Goal: Information Seeking & Learning: Learn about a topic

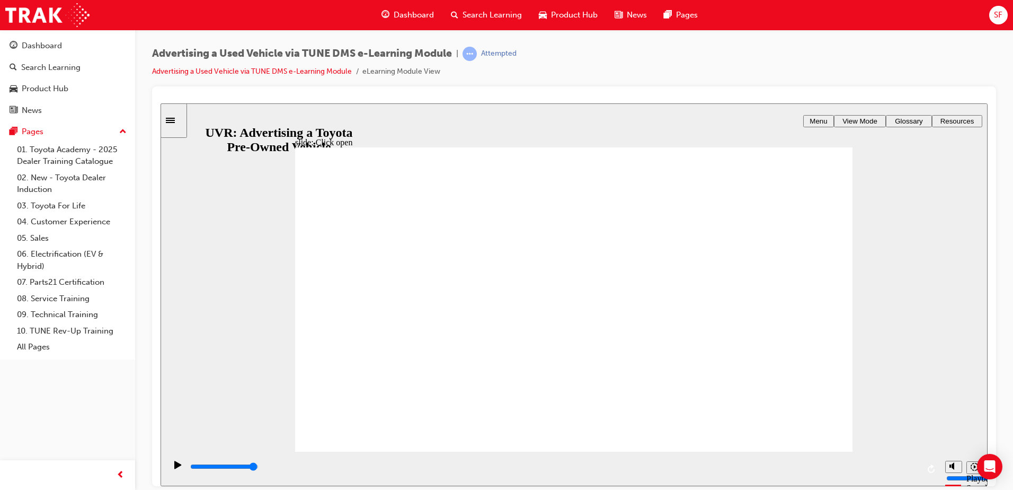
drag, startPoint x: 634, startPoint y: 289, endPoint x: 645, endPoint y: 294, distance: 11.4
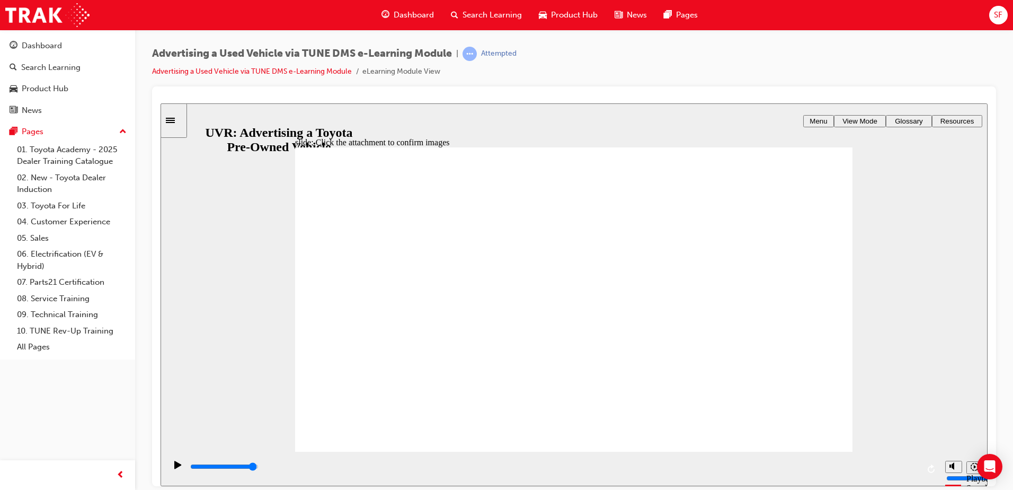
drag, startPoint x: 543, startPoint y: 354, endPoint x: 548, endPoint y: 345, distance: 10.2
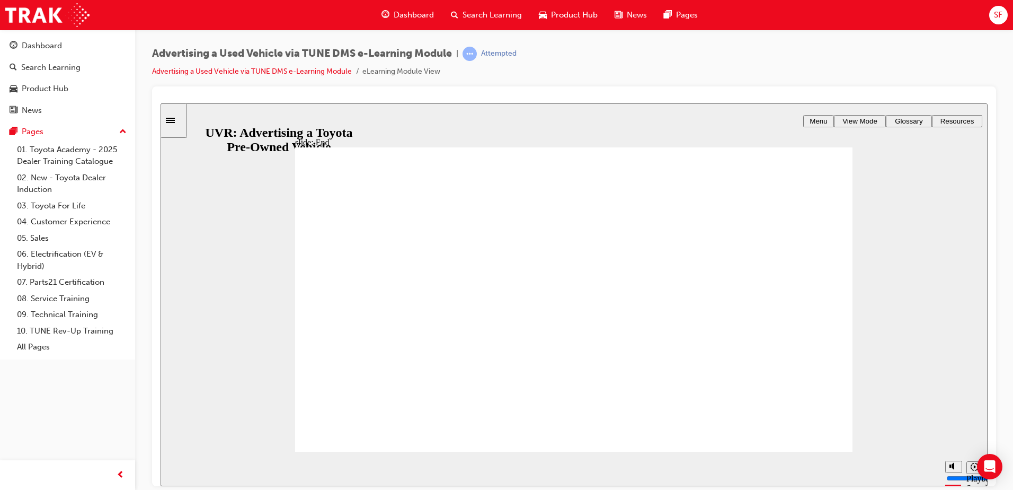
type input "7000"
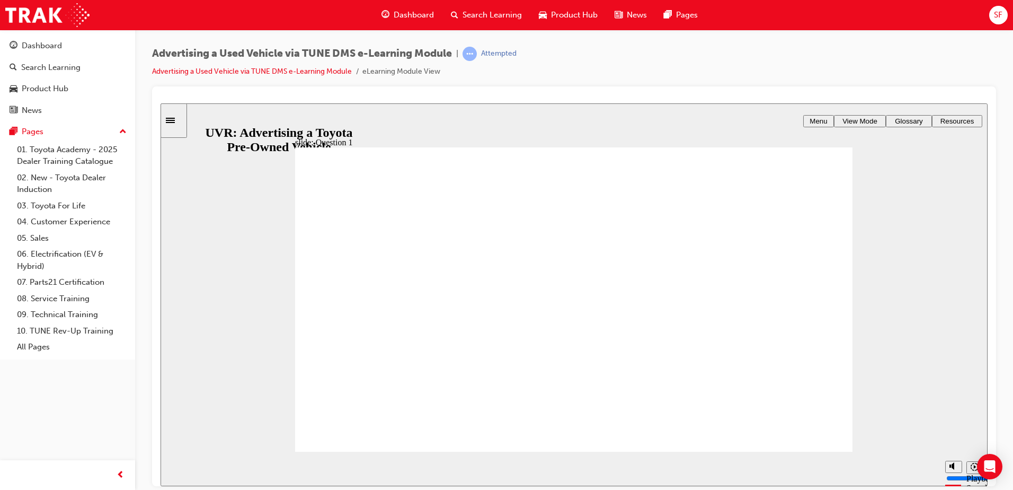
radio input "true"
drag, startPoint x: 411, startPoint y: 387, endPoint x: 705, endPoint y: 427, distance: 296.9
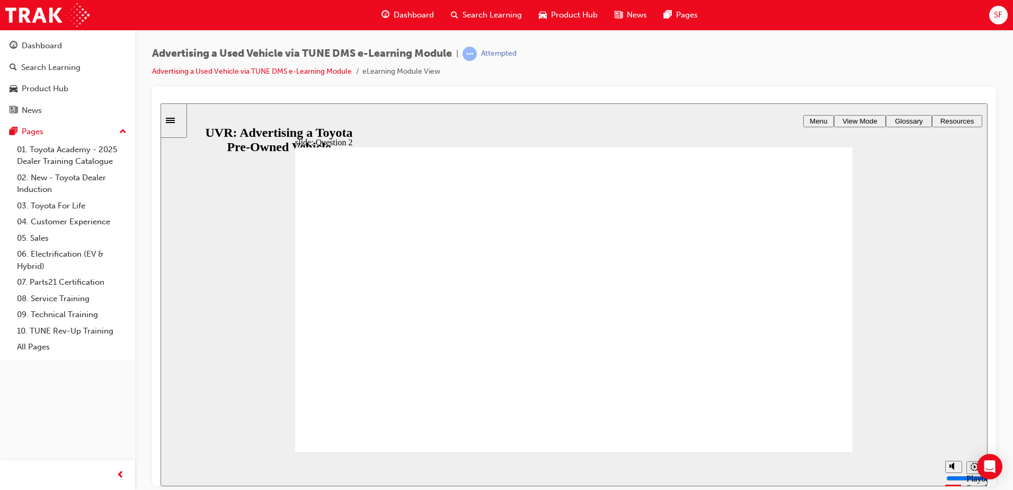
radio input "true"
type input "5000"
checkbox input "true"
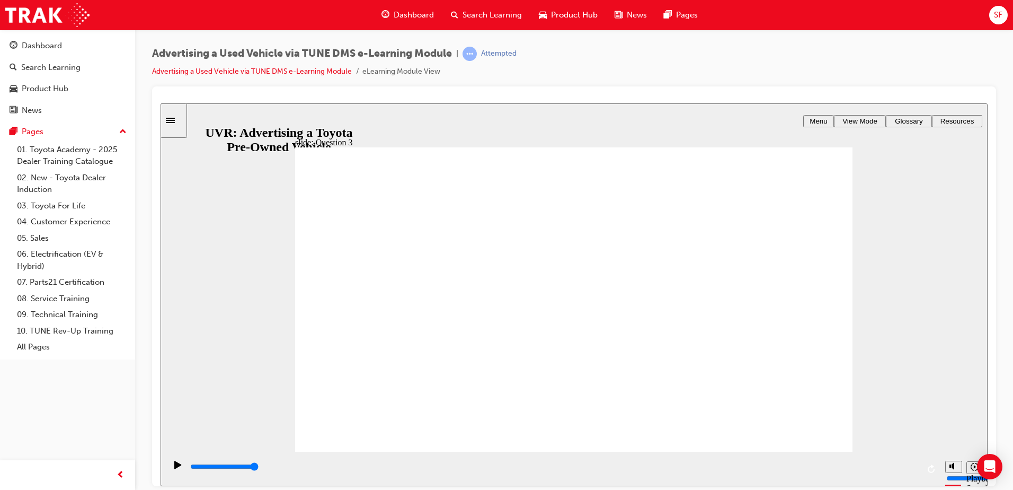
checkbox input "true"
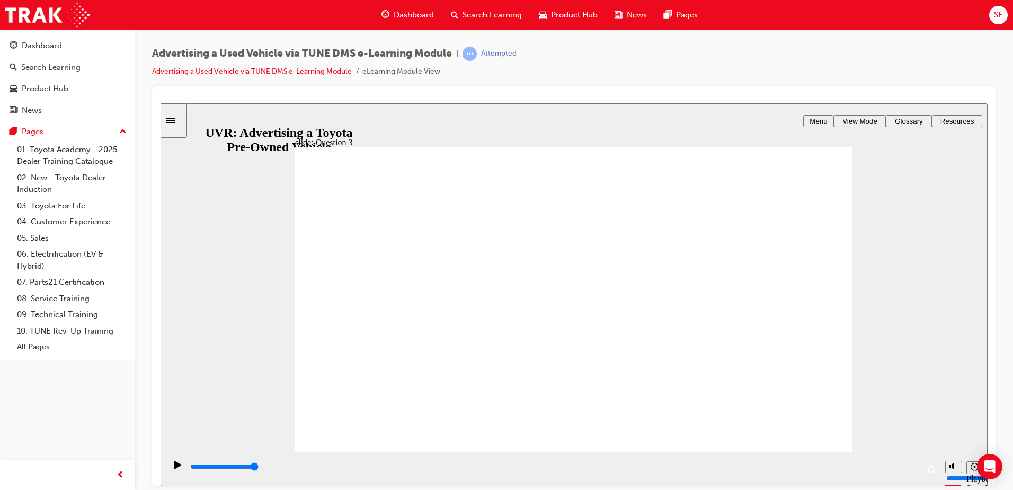
checkbox input "true"
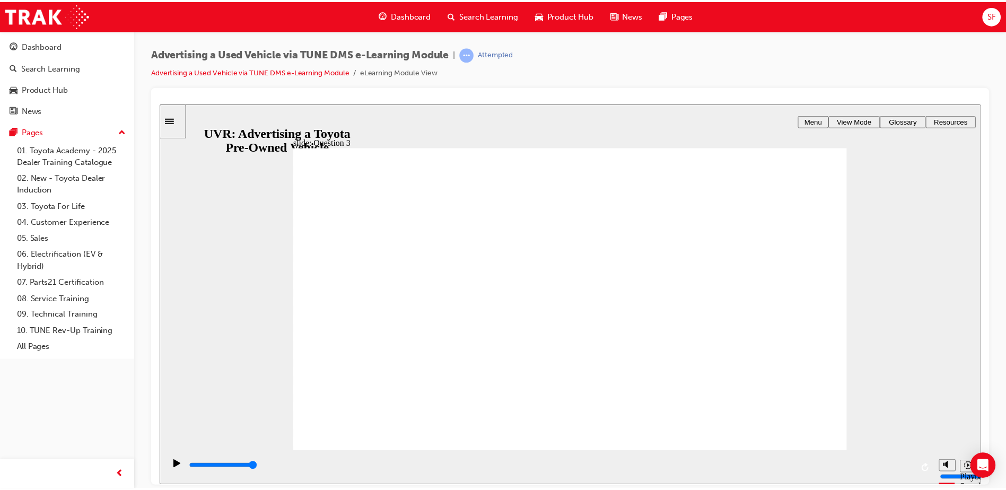
scroll to position [0, 0]
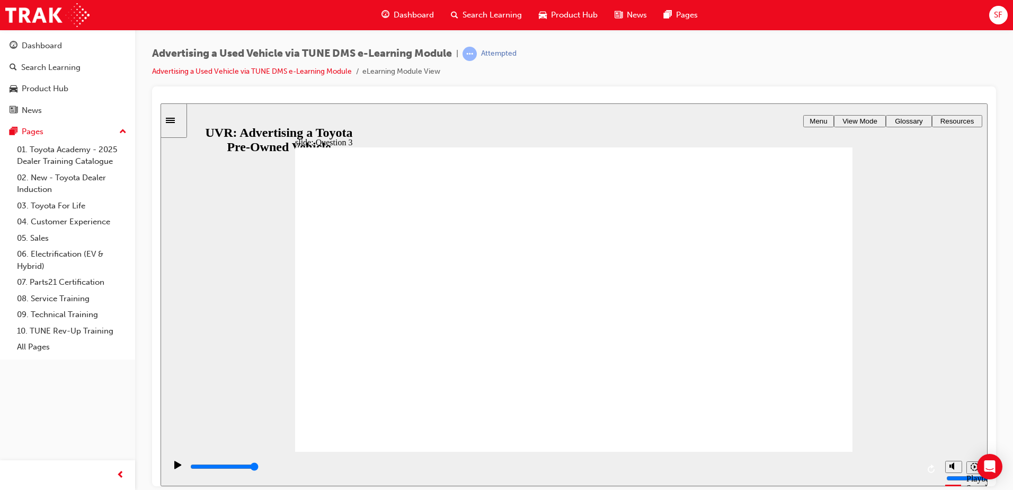
drag, startPoint x: 814, startPoint y: 427, endPoint x: 810, endPoint y: 423, distance: 6.0
radio input "true"
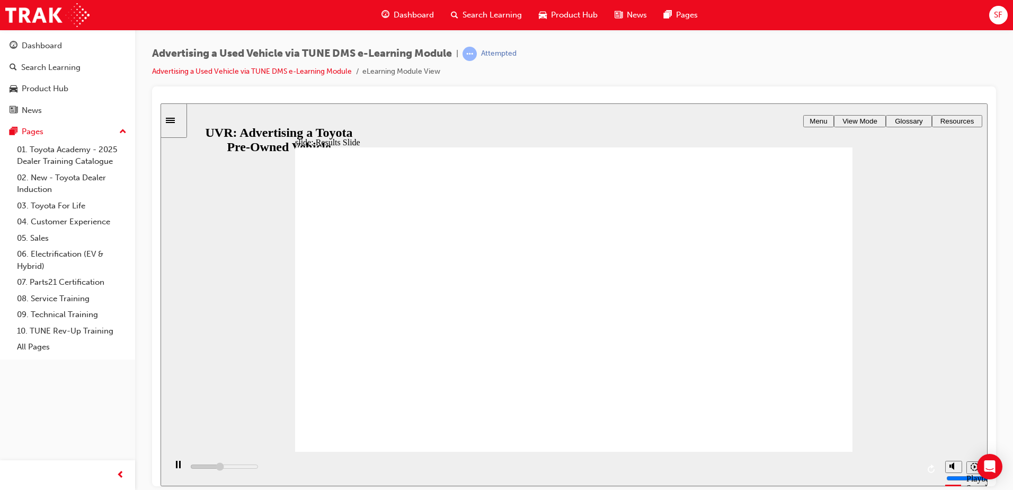
type input "8000"
click at [420, 14] on span "Dashboard" at bounding box center [414, 15] width 40 height 12
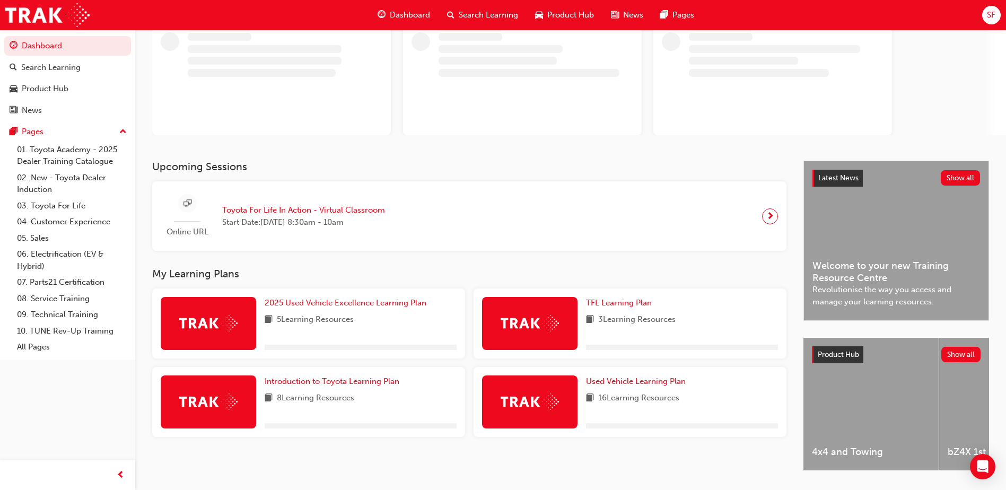
scroll to position [102, 0]
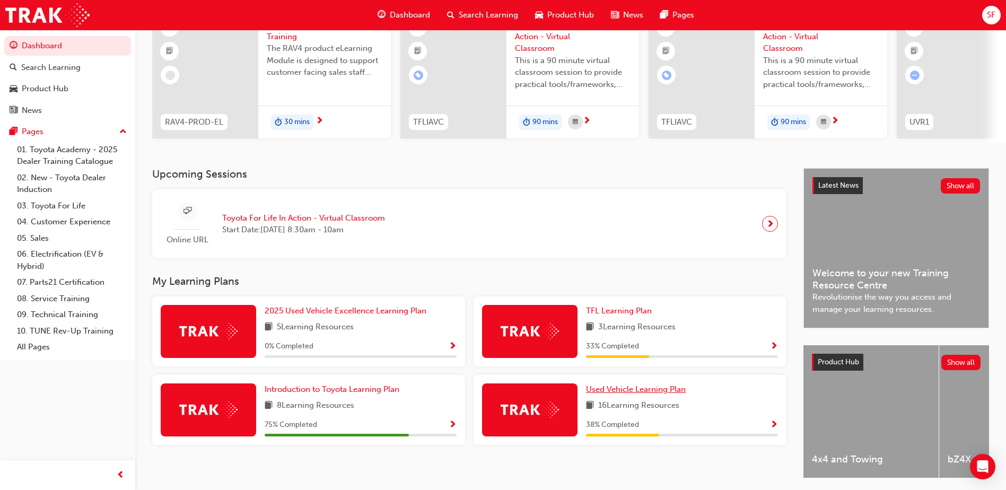
click at [659, 392] on span "Used Vehicle Learning Plan" at bounding box center [636, 389] width 100 height 10
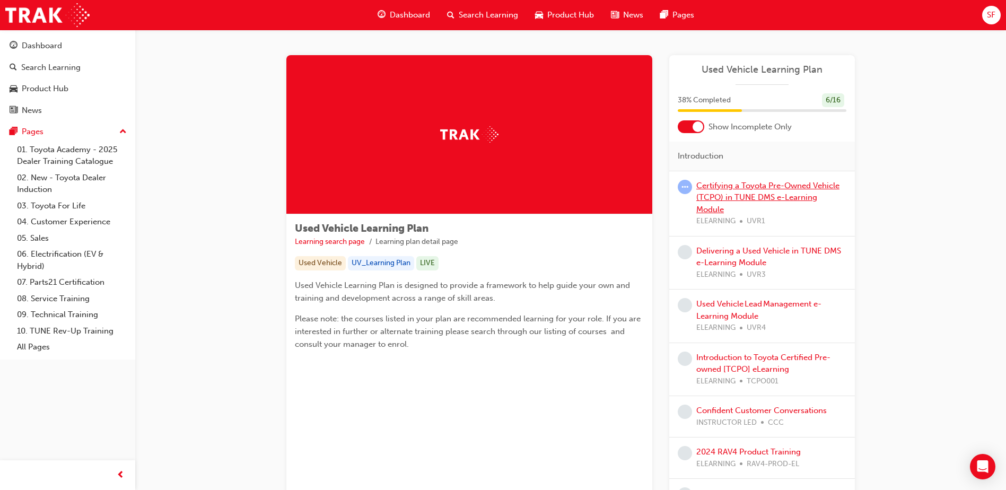
click at [763, 188] on link "Certifying a Toyota Pre-Owned Vehicle (TCPO) in TUNE DMS e-Learning Module" at bounding box center [767, 197] width 143 height 33
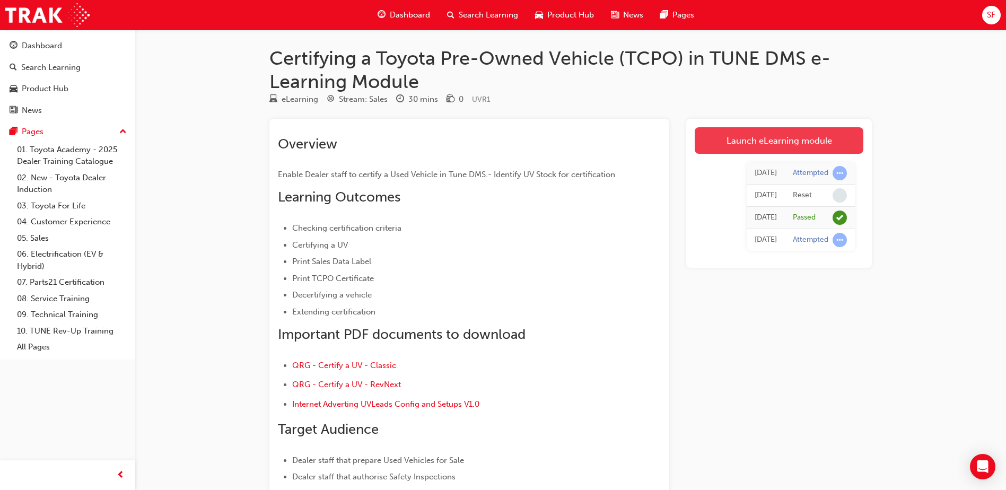
click at [743, 132] on link "Launch eLearning module" at bounding box center [778, 140] width 169 height 27
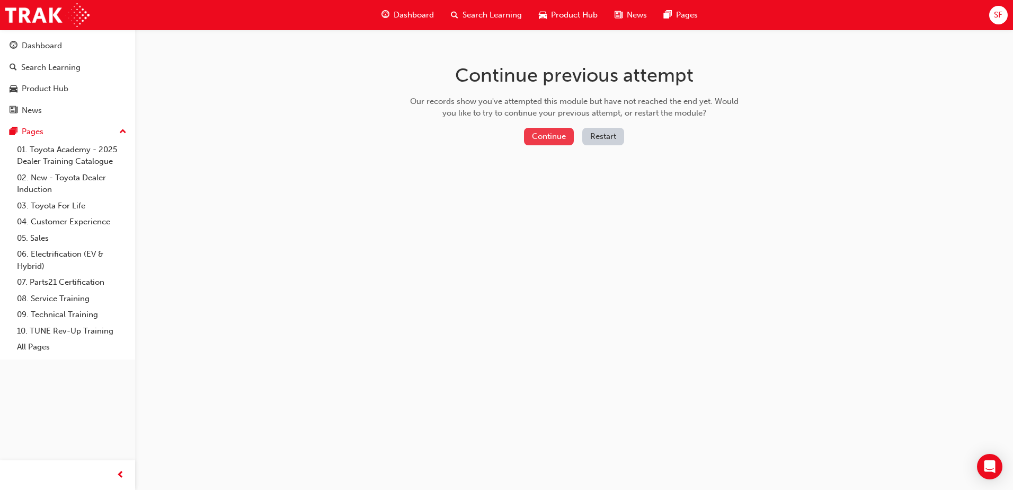
click at [554, 138] on button "Continue" at bounding box center [549, 136] width 50 height 17
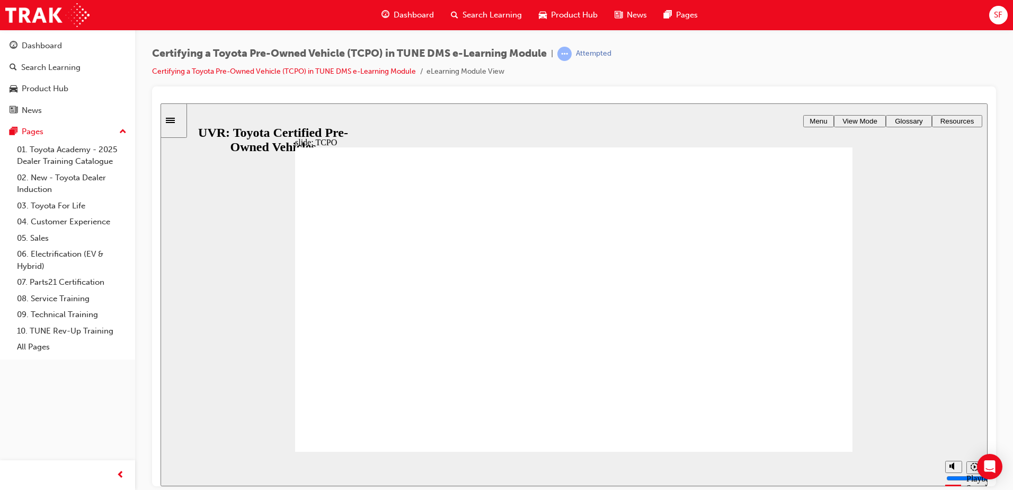
click at [412, 14] on span "Dashboard" at bounding box center [414, 15] width 40 height 12
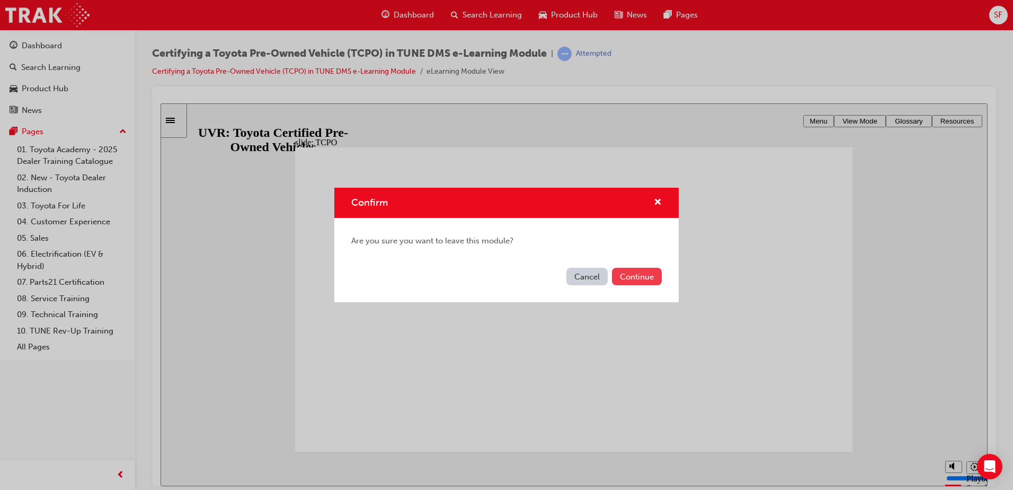
click at [641, 272] on button "Continue" at bounding box center [637, 276] width 50 height 17
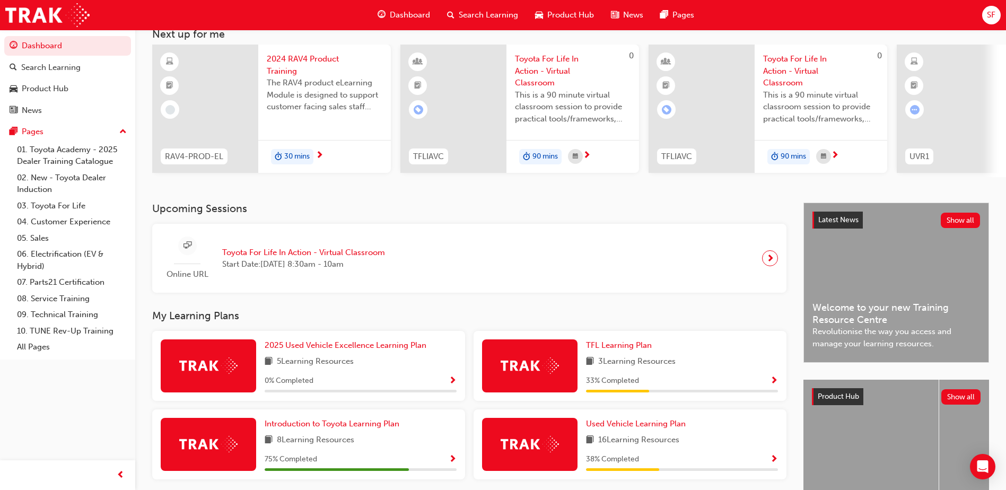
scroll to position [144, 0]
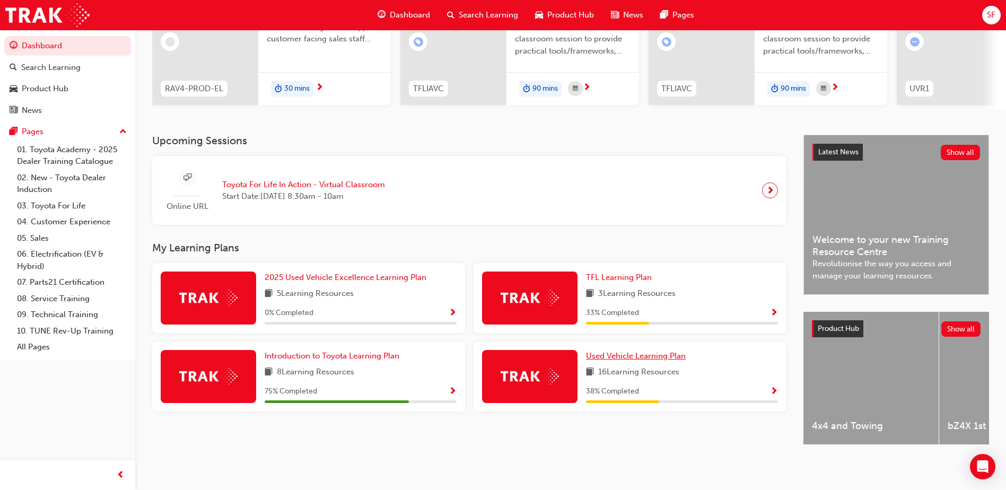
click at [634, 351] on span "Used Vehicle Learning Plan" at bounding box center [636, 356] width 100 height 10
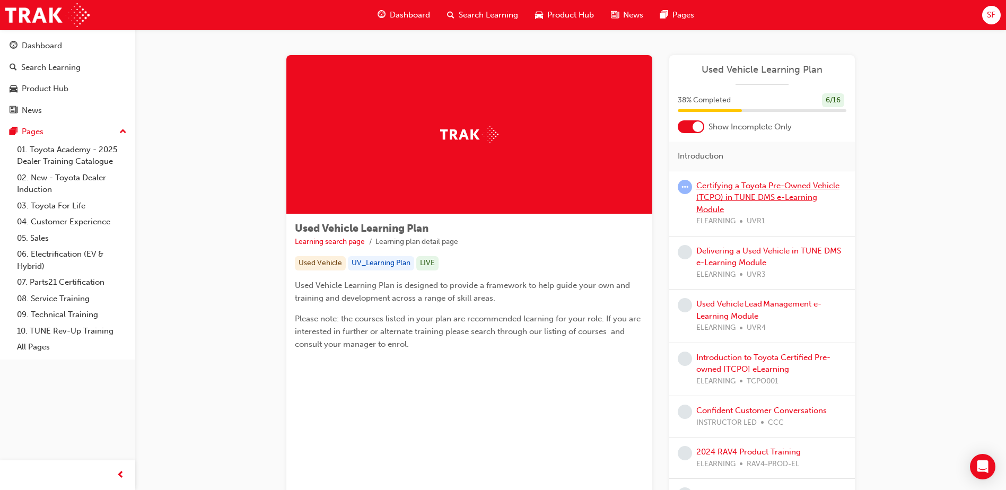
click at [712, 184] on link "Certifying a Toyota Pre-Owned Vehicle (TCPO) in TUNE DMS e-Learning Module" at bounding box center [767, 197] width 143 height 33
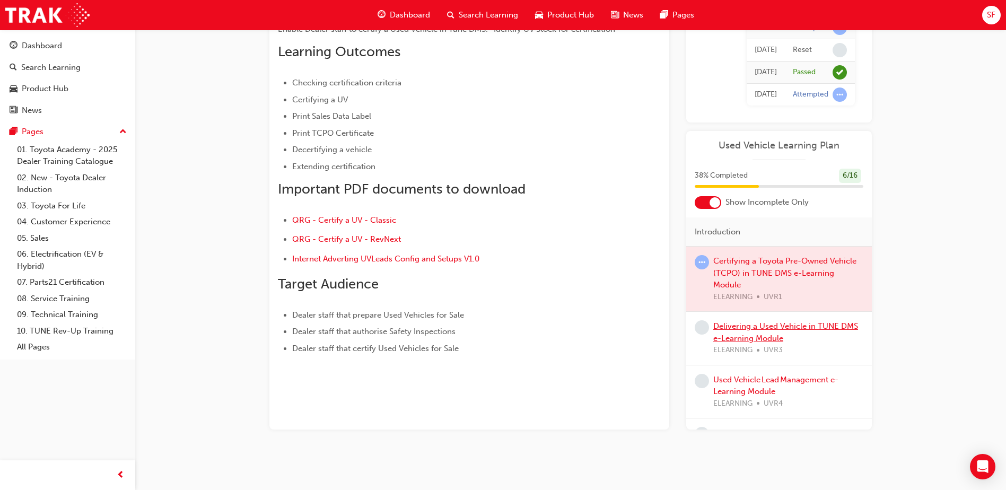
click at [786, 326] on link "Delivering a Used Vehicle in TUNE DMS e-Learning Module" at bounding box center [785, 332] width 145 height 22
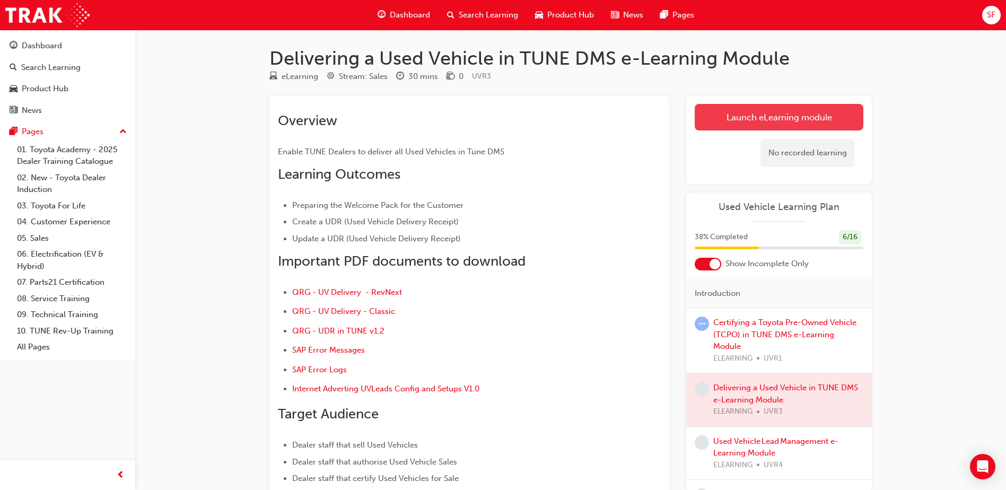
click at [740, 117] on link "Launch eLearning module" at bounding box center [778, 117] width 169 height 27
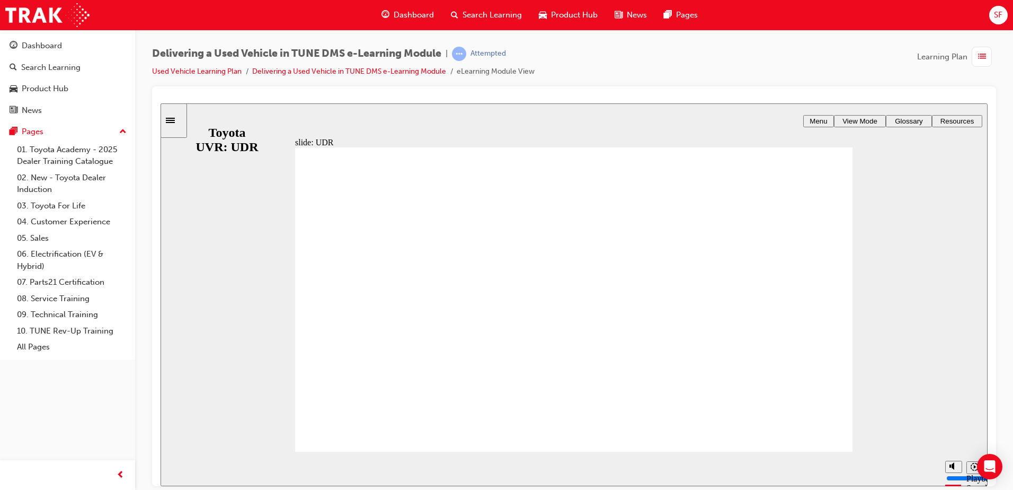
click at [178, 469] on div "play/pause" at bounding box center [178, 469] width 18 height 18
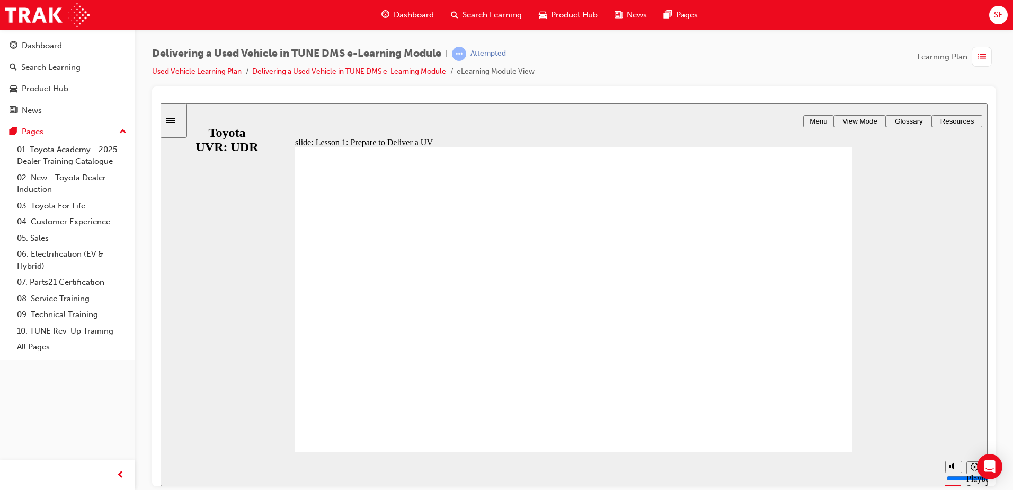
type input "3800"
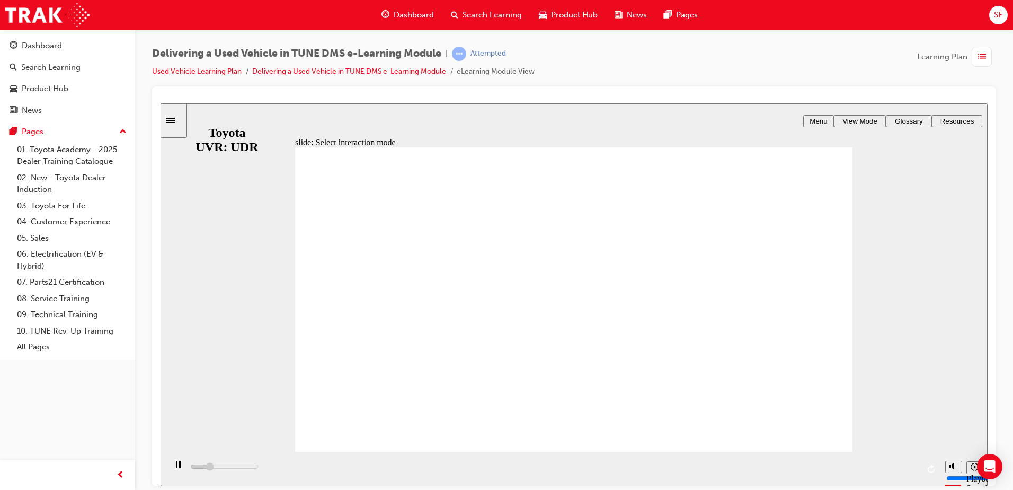
radio input "true"
type input "10100"
radio input "false"
radio input "true"
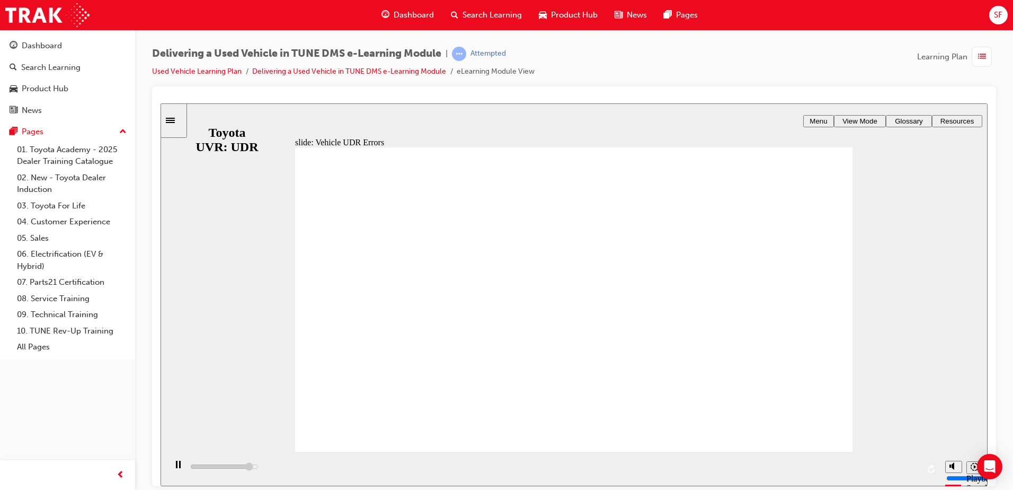
drag, startPoint x: 603, startPoint y: 188, endPoint x: 652, endPoint y: 327, distance: 146.7
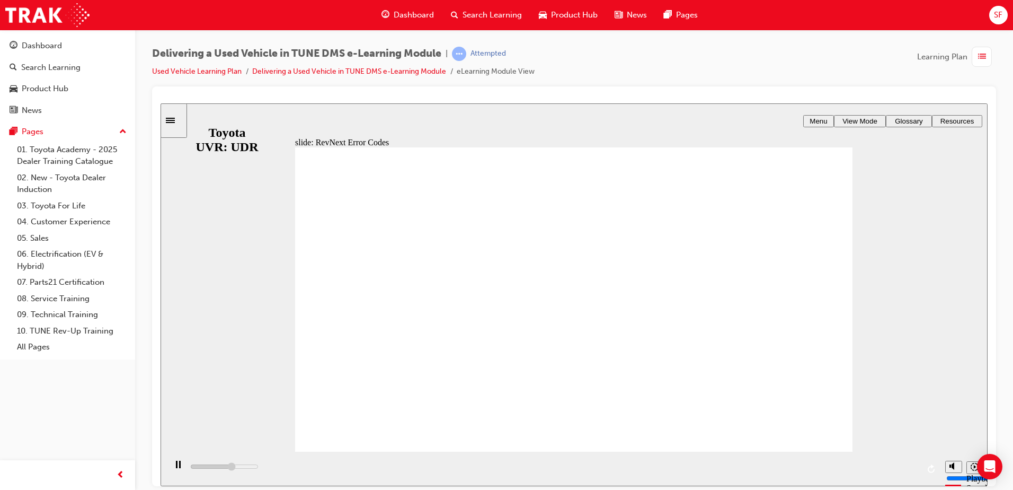
drag, startPoint x: 401, startPoint y: 340, endPoint x: 405, endPoint y: 334, distance: 7.2
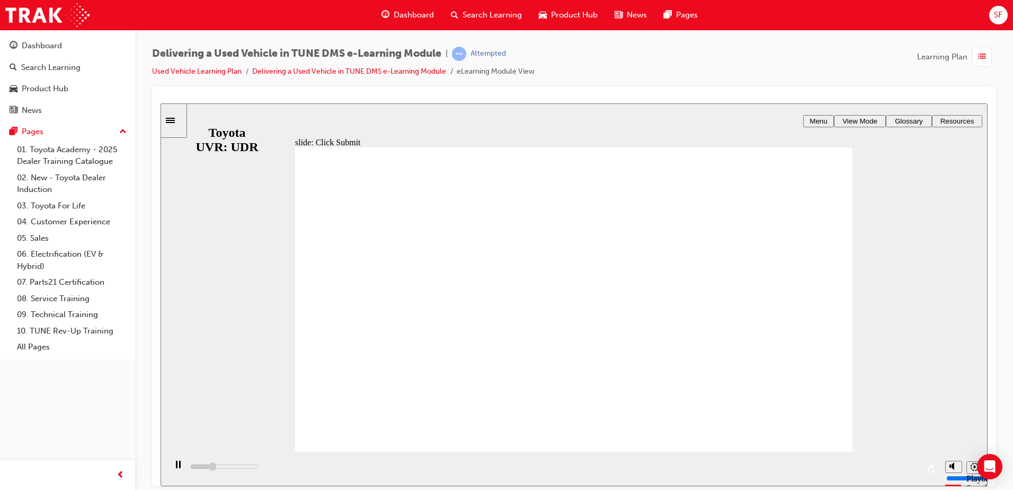
type input "7100"
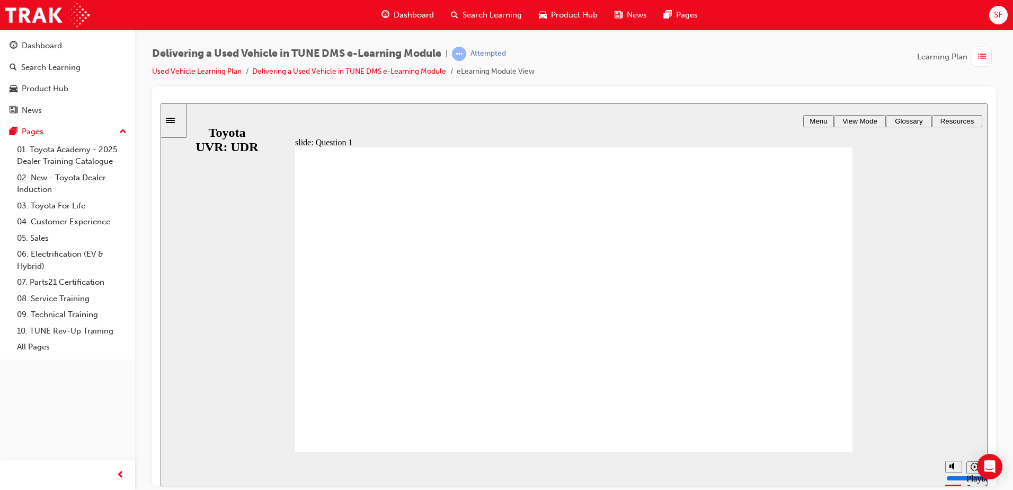
radio input "true"
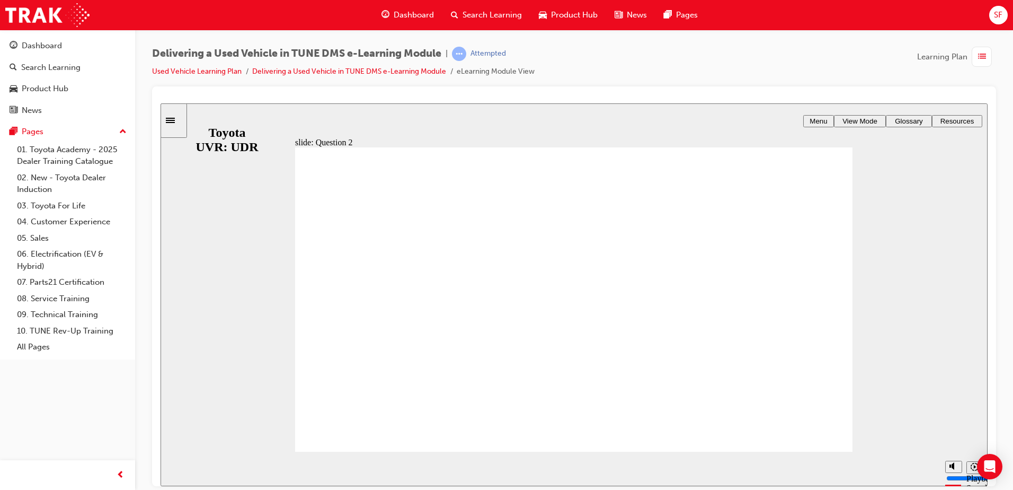
radio input "true"
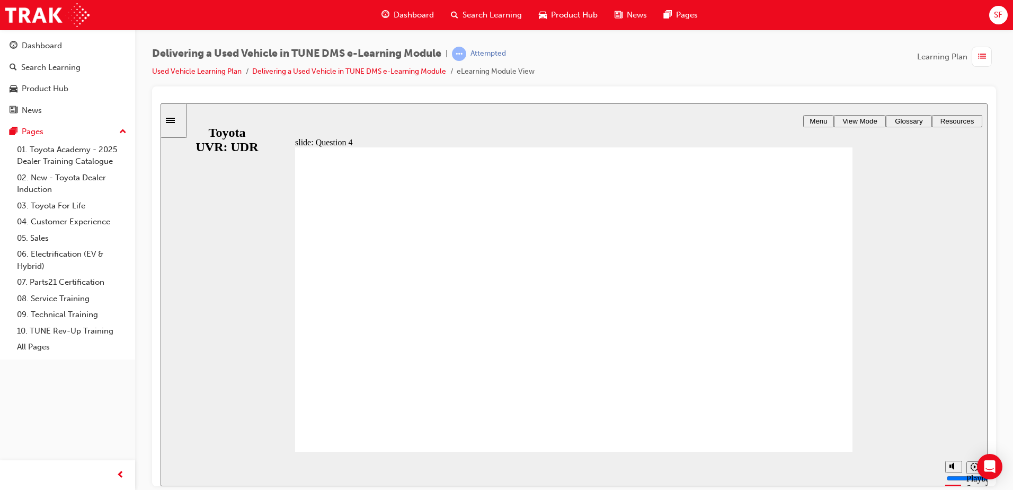
radio input "true"
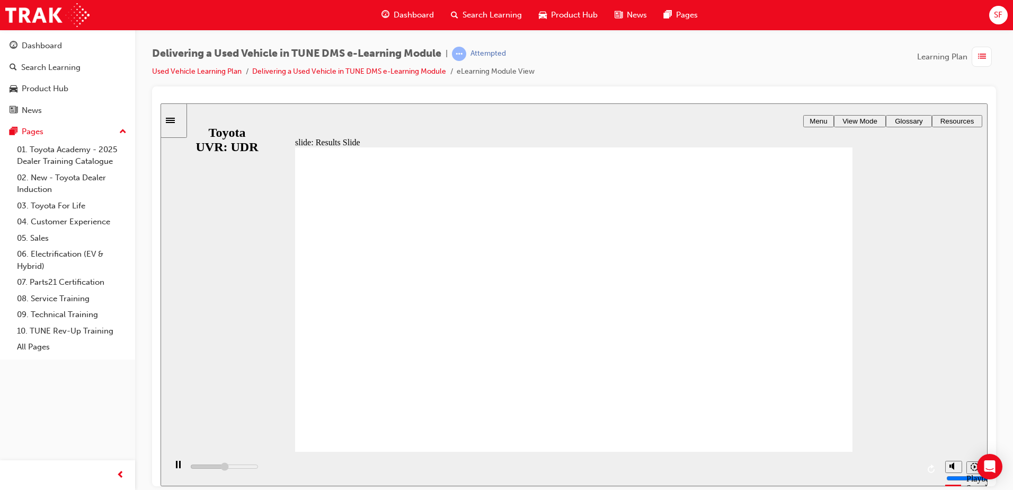
type input "9600"
click at [204, 69] on link "Used Vehicle Learning Plan" at bounding box center [197, 71] width 90 height 9
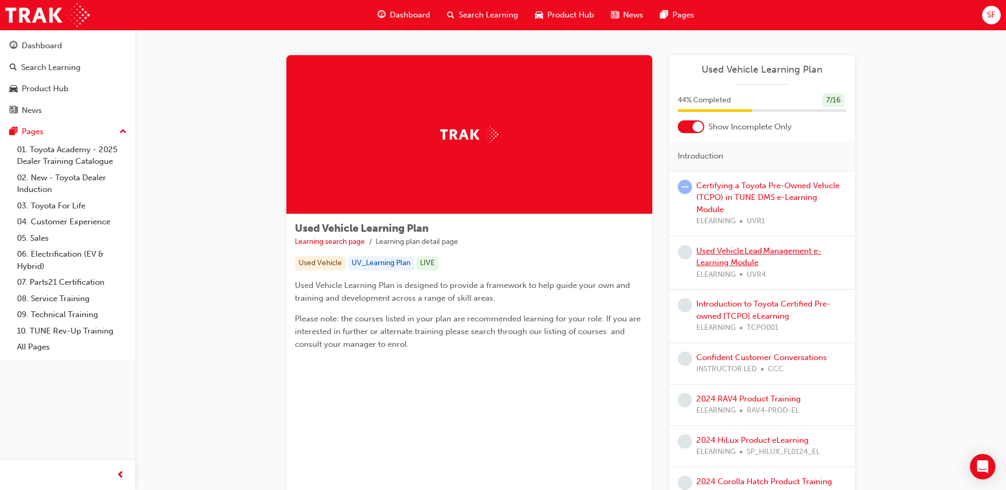
click at [739, 246] on link "Used Vehicle Lead Management e-Learning Module" at bounding box center [758, 257] width 125 height 22
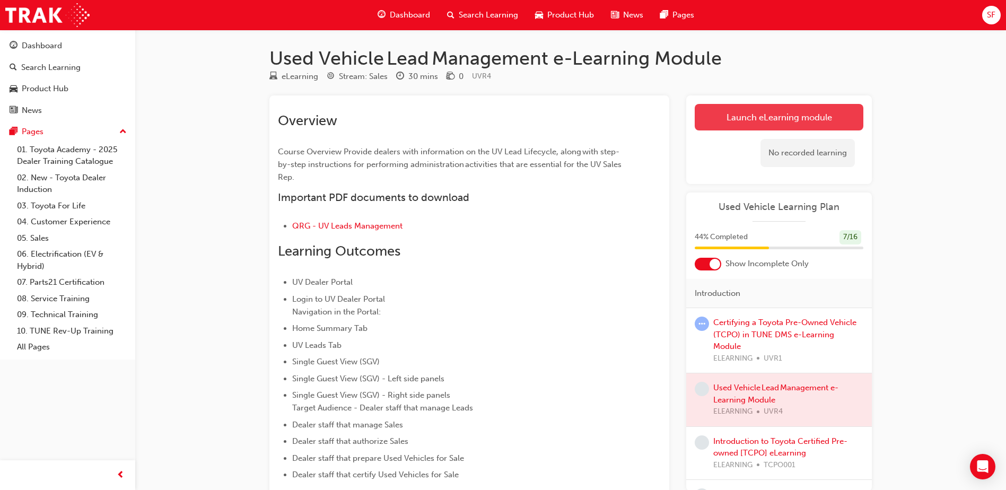
click at [757, 109] on link "Launch eLearning module" at bounding box center [778, 117] width 169 height 27
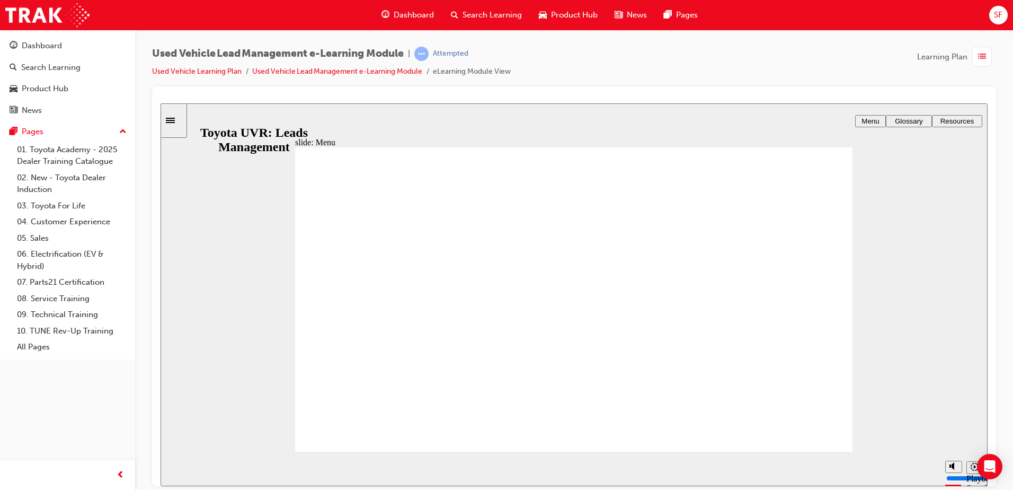
drag, startPoint x: 560, startPoint y: 418, endPoint x: 618, endPoint y: 366, distance: 78.4
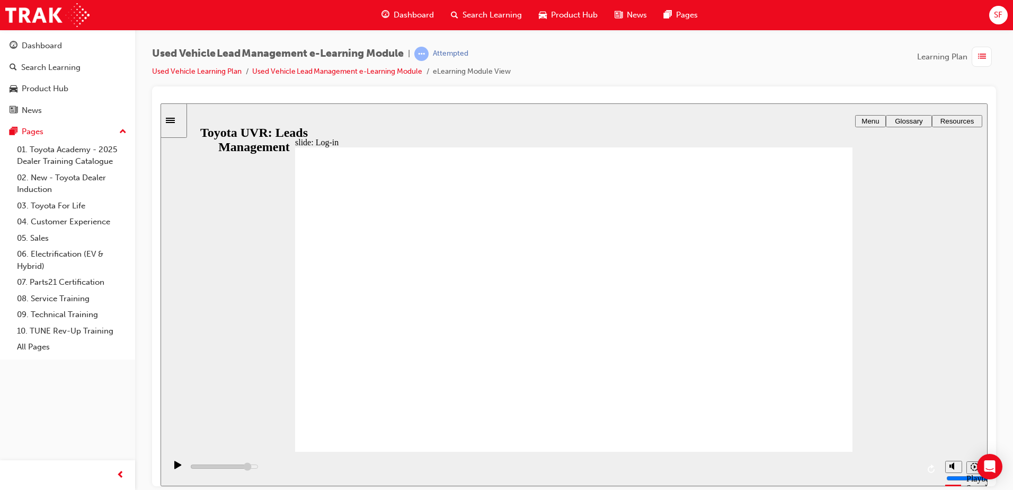
type input "13900"
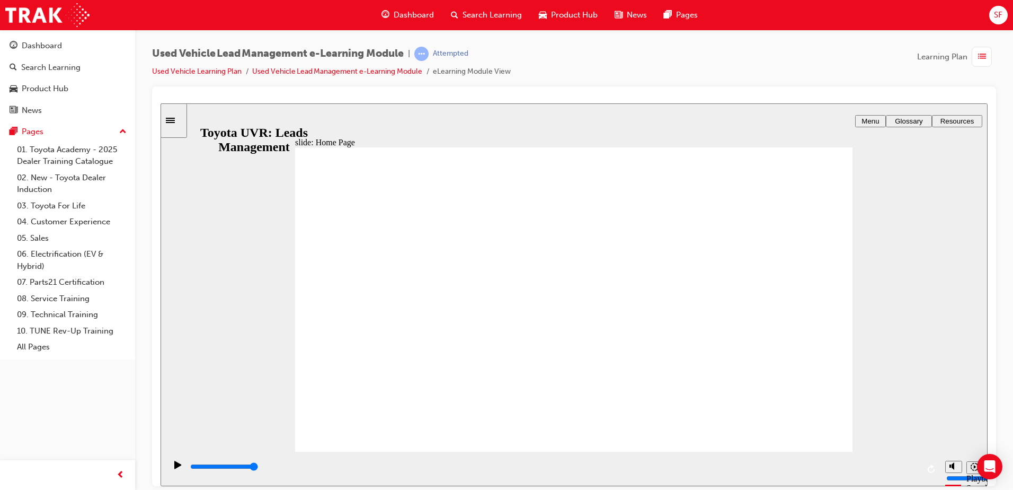
type input "5000"
click at [905, 223] on div "slide: Home Page Rectangle 2 Group 2 Use the navigation bar to easily switch be…" at bounding box center [574, 294] width 827 height 383
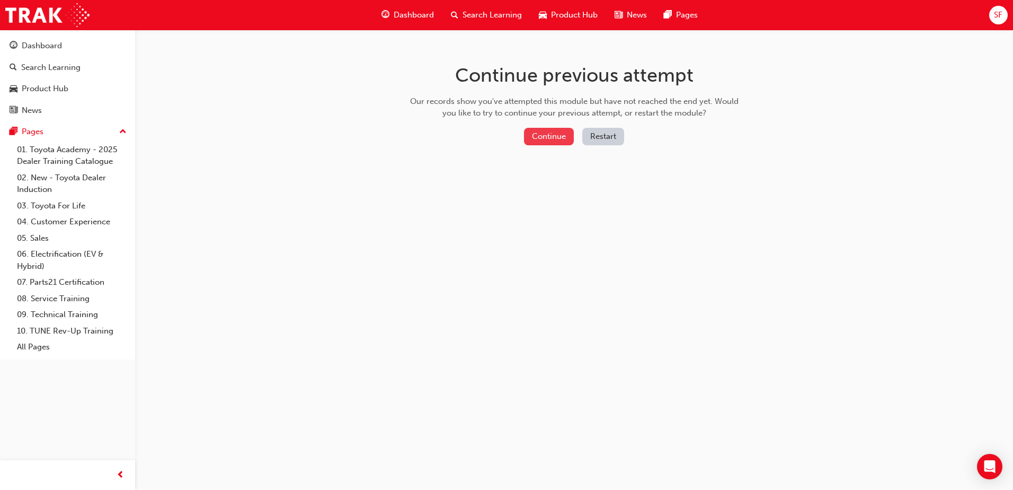
click at [535, 135] on button "Continue" at bounding box center [549, 136] width 50 height 17
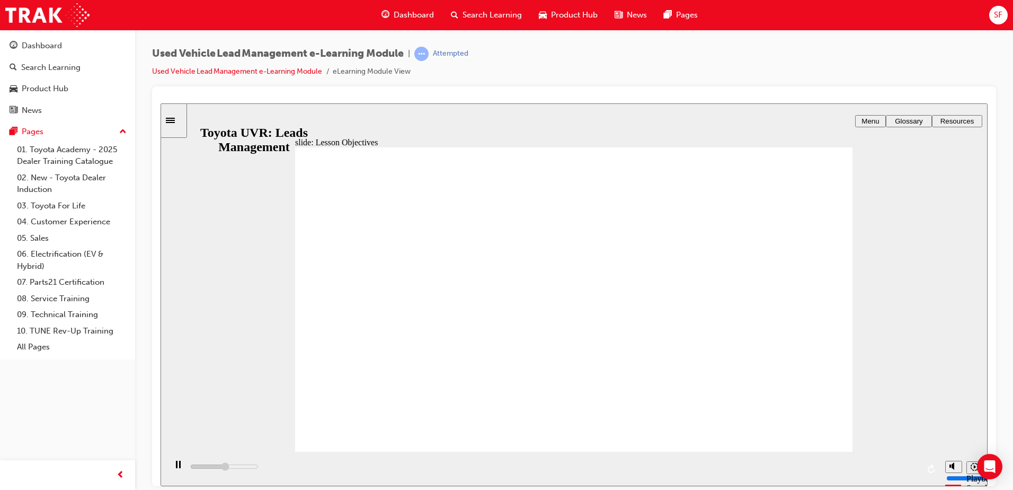
type input "6300"
click at [179, 466] on rect "play/pause" at bounding box center [180, 463] width 2 height 7
